Goal: Transaction & Acquisition: Book appointment/travel/reservation

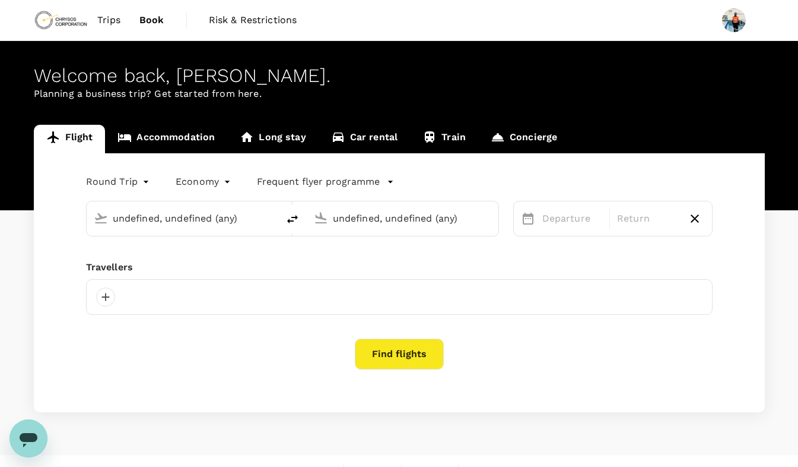
type input "[GEOGRAPHIC_DATA] (KMS)"
type input "Kotoka Intl (ACC)"
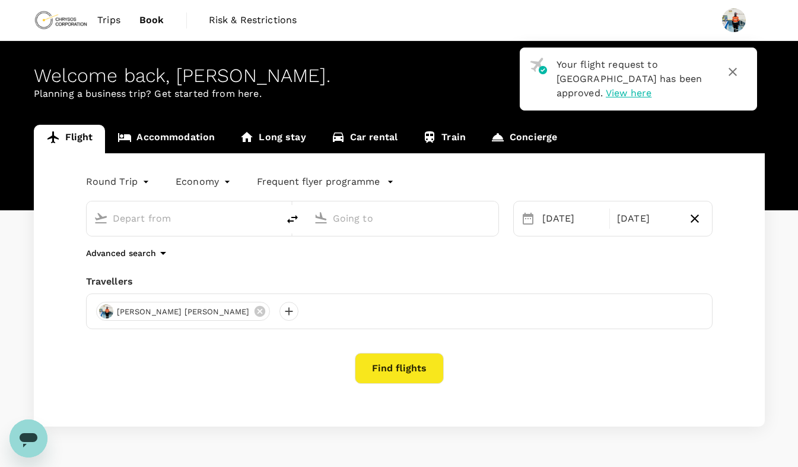
type input "[GEOGRAPHIC_DATA] (KMS)"
type input "Kotoka Intl (ACC)"
click at [606, 91] on span "View here" at bounding box center [629, 92] width 46 height 11
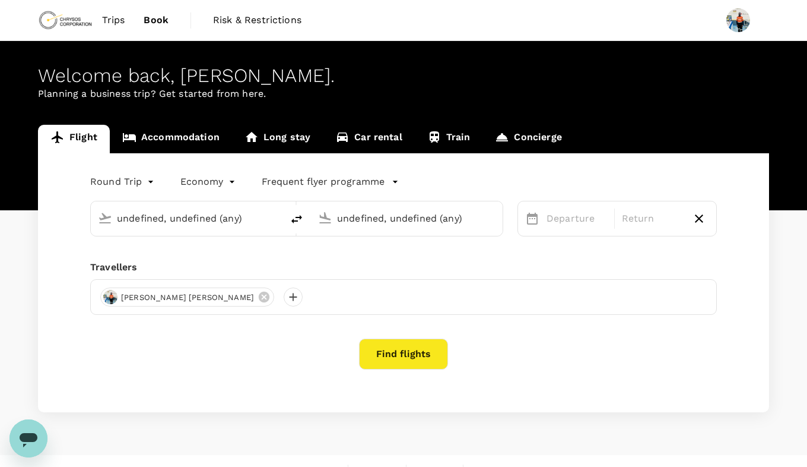
type input "[GEOGRAPHIC_DATA] (KMS)"
type input "Kotoka Intl (ACC)"
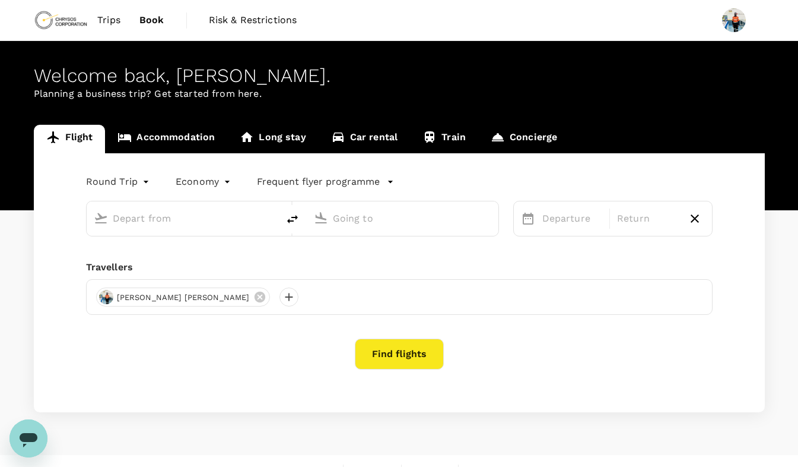
type input "[GEOGRAPHIC_DATA] (KMS)"
type input "Kotoka Intl (ACC)"
type input "[GEOGRAPHIC_DATA] (KMS)"
type input "Kotoka Intl (ACC)"
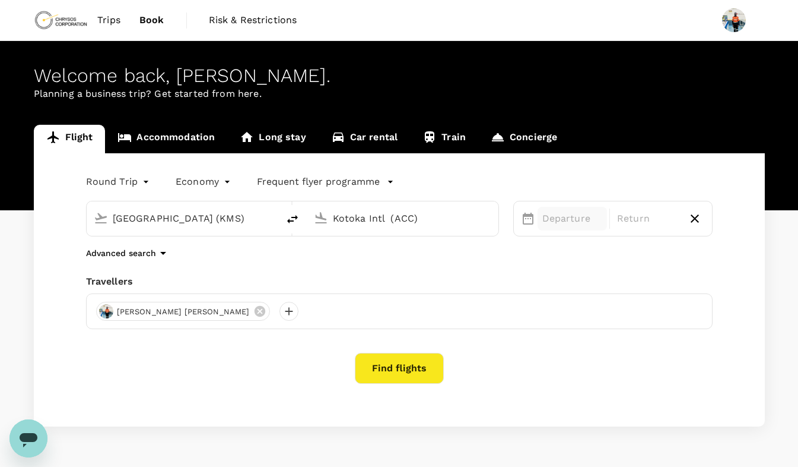
click at [582, 218] on p "Departure" at bounding box center [573, 218] width 61 height 14
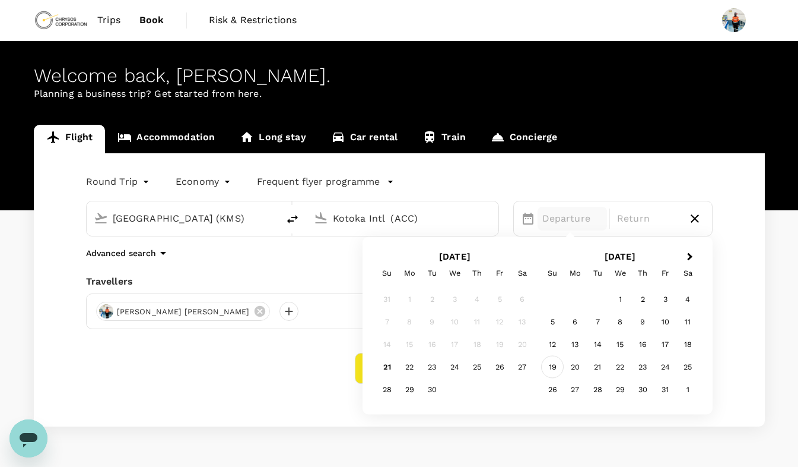
click at [554, 362] on div "19" at bounding box center [552, 367] width 23 height 23
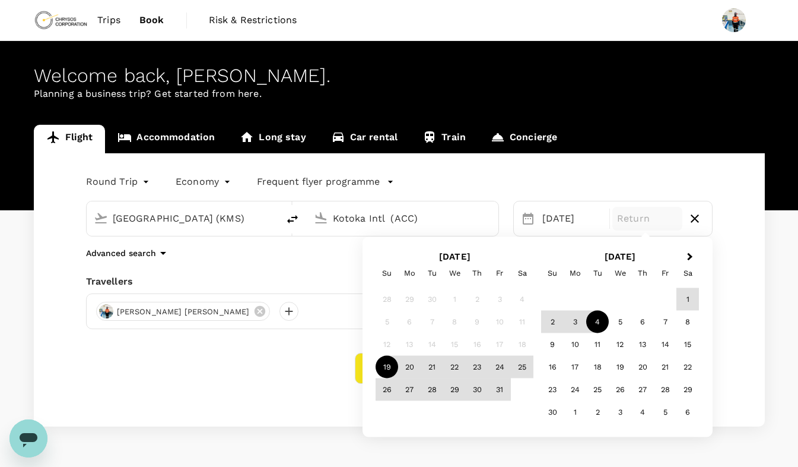
click at [597, 324] on div "4" at bounding box center [597, 321] width 23 height 23
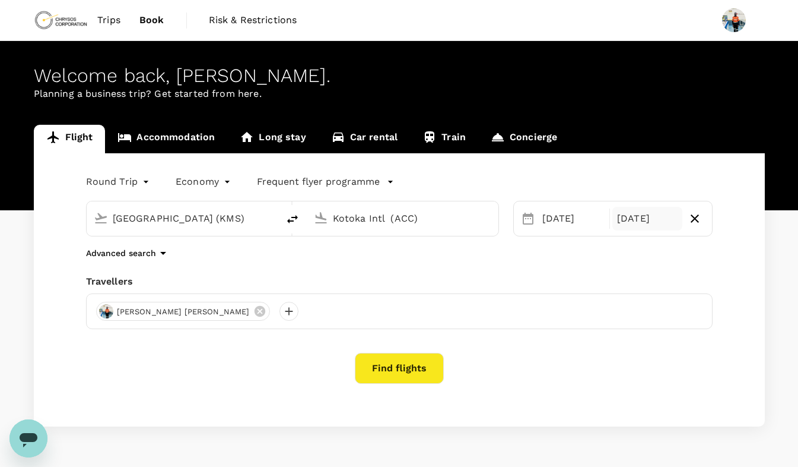
click at [642, 222] on div "04 Nov" at bounding box center [648, 219] width 70 height 24
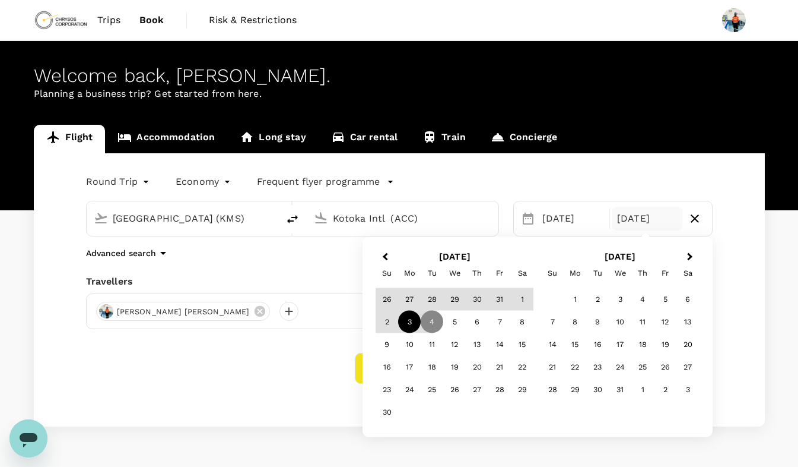
click at [408, 322] on div "3" at bounding box center [409, 321] width 23 height 23
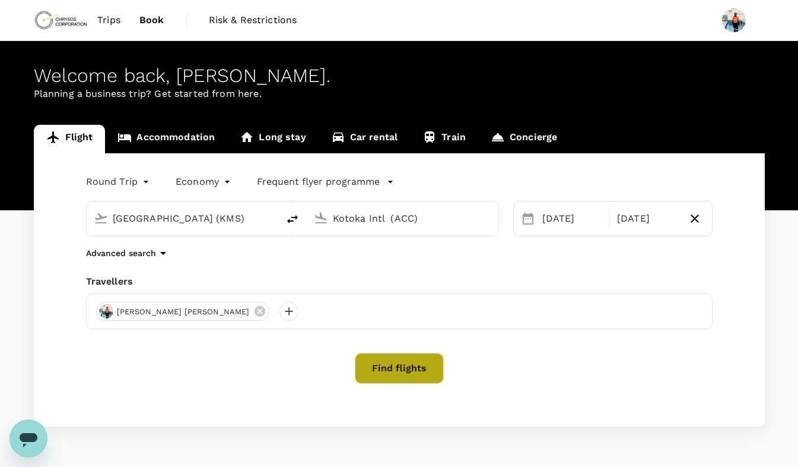
click at [388, 375] on button "Find flights" at bounding box center [399, 368] width 89 height 31
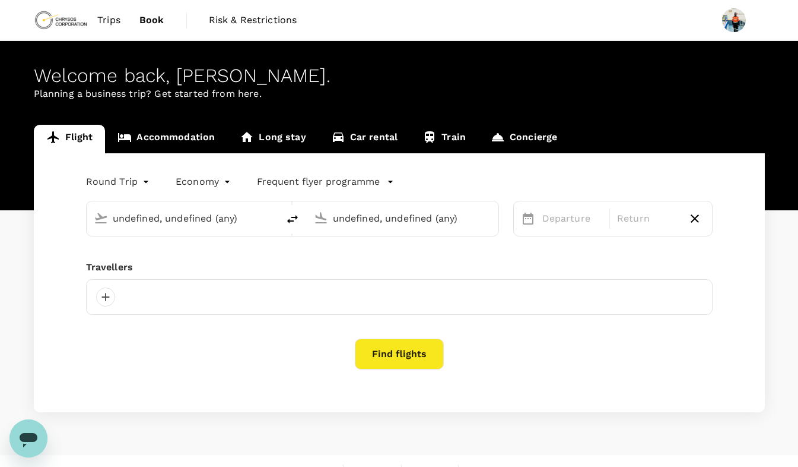
type input "[GEOGRAPHIC_DATA] (KMS)"
type input "Kotoka Intl (ACC)"
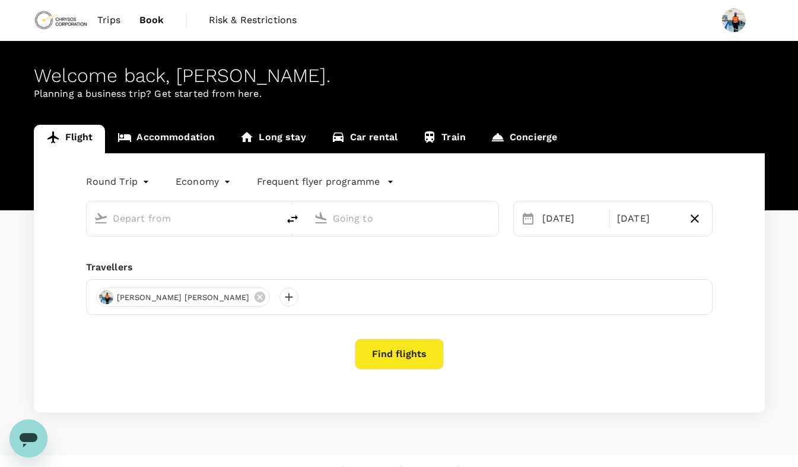
type input "[GEOGRAPHIC_DATA] (KMS)"
type input "Kotoka Intl (ACC)"
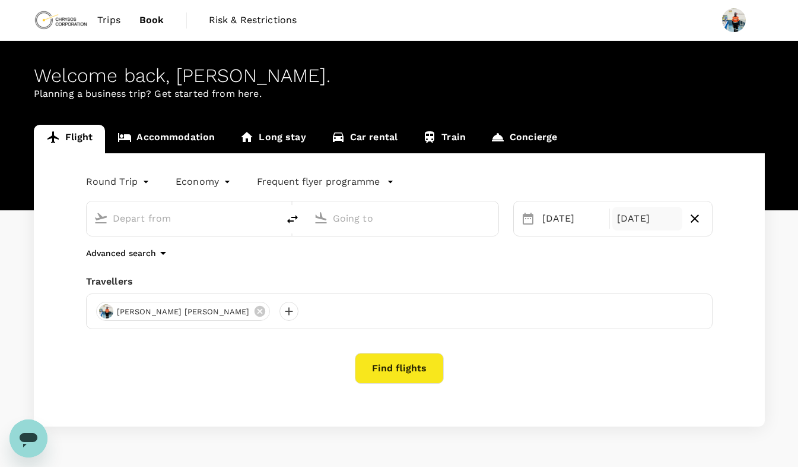
type input "[GEOGRAPHIC_DATA] (KMS)"
type input "Kotoka Intl (ACC)"
click at [635, 224] on div "03 Nov" at bounding box center [648, 219] width 70 height 24
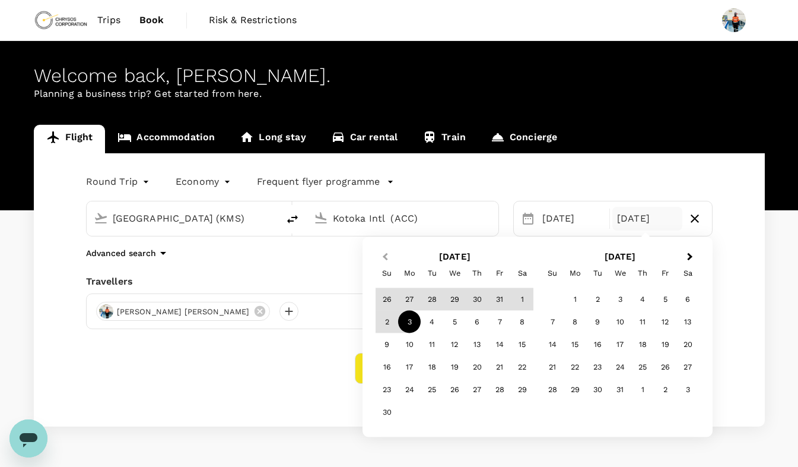
click at [383, 259] on button "Previous Month" at bounding box center [384, 257] width 19 height 19
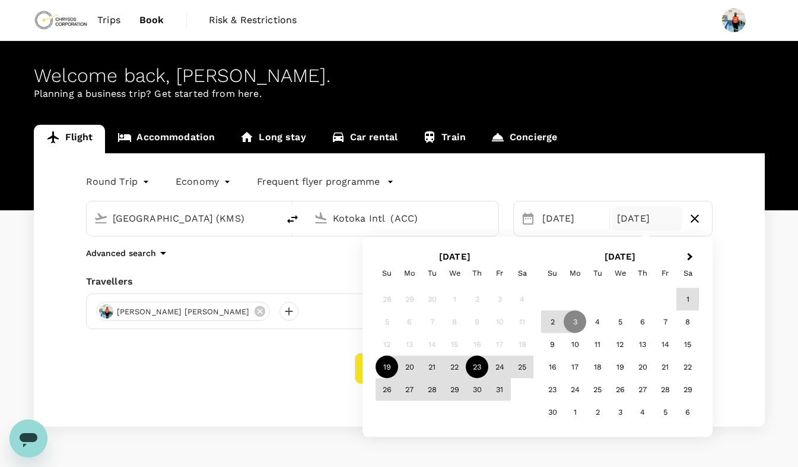
click at [477, 366] on div "23" at bounding box center [477, 367] width 23 height 23
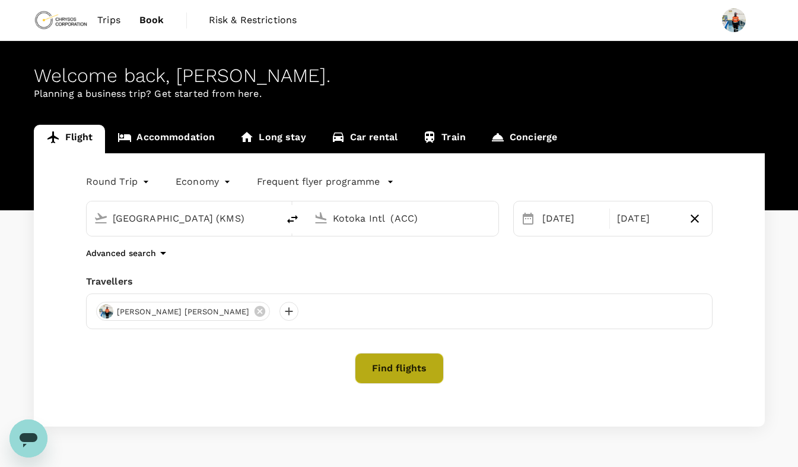
click at [392, 370] on button "Find flights" at bounding box center [399, 368] width 89 height 31
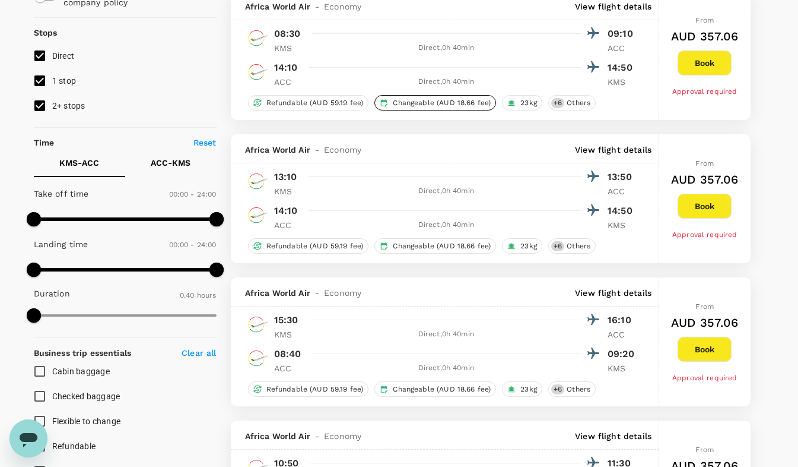
scroll to position [135, 0]
